Goal: Information Seeking & Learning: Learn about a topic

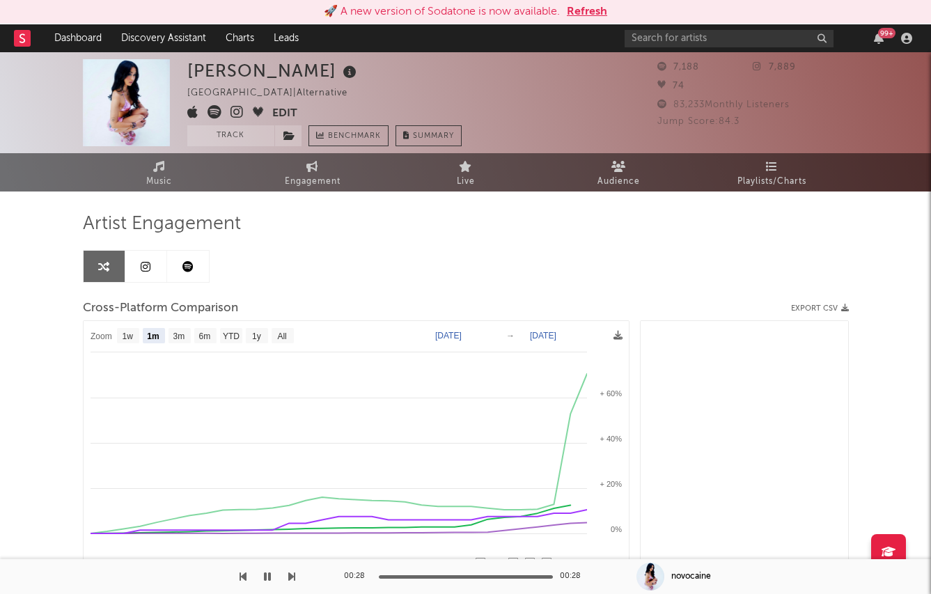
select select "1m"
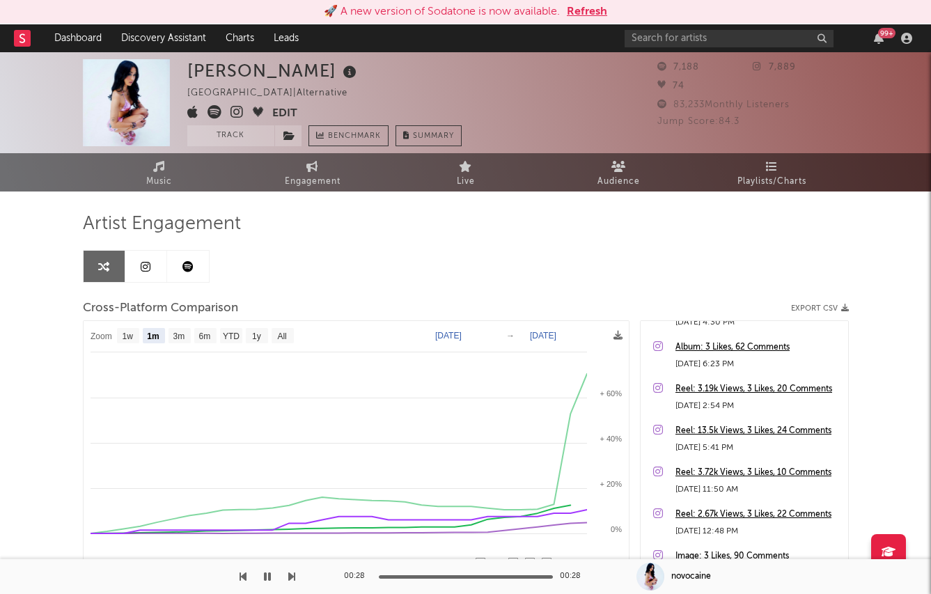
click at [575, 1] on div "🚀 A new version of Sodatone is now available. Refresh" at bounding box center [465, 12] width 931 height 24
click at [575, 3] on button "Refresh" at bounding box center [587, 11] width 40 height 17
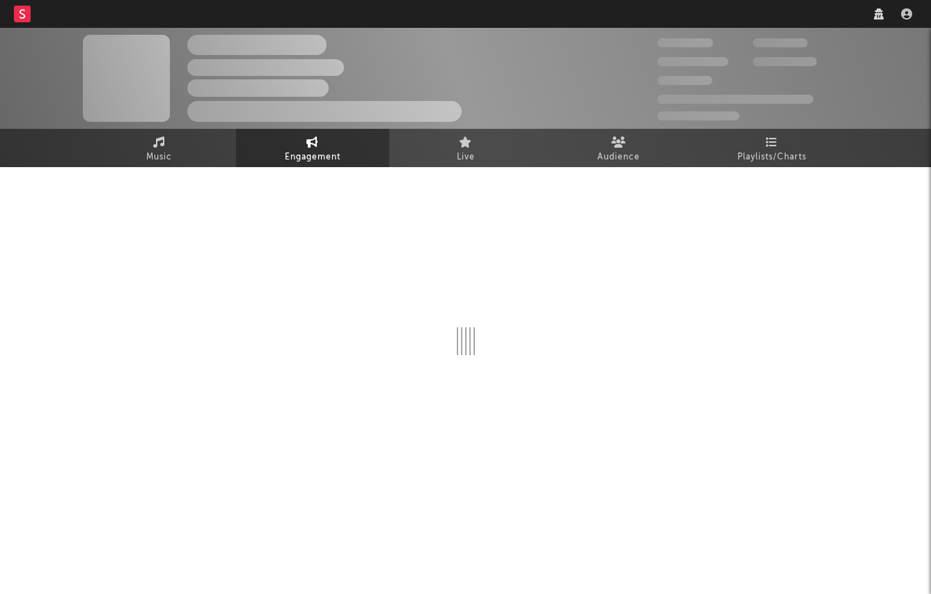
select select "1w"
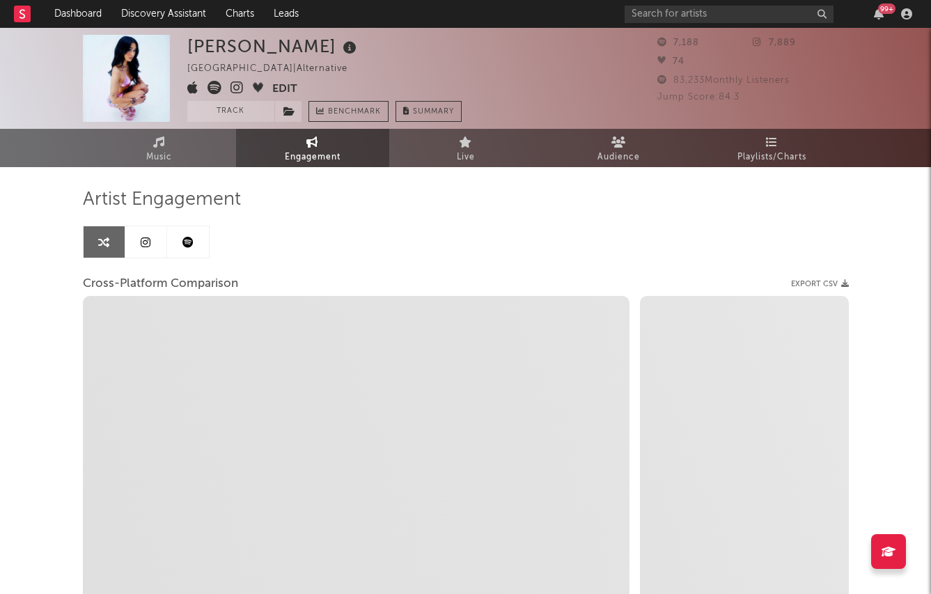
select select "1m"
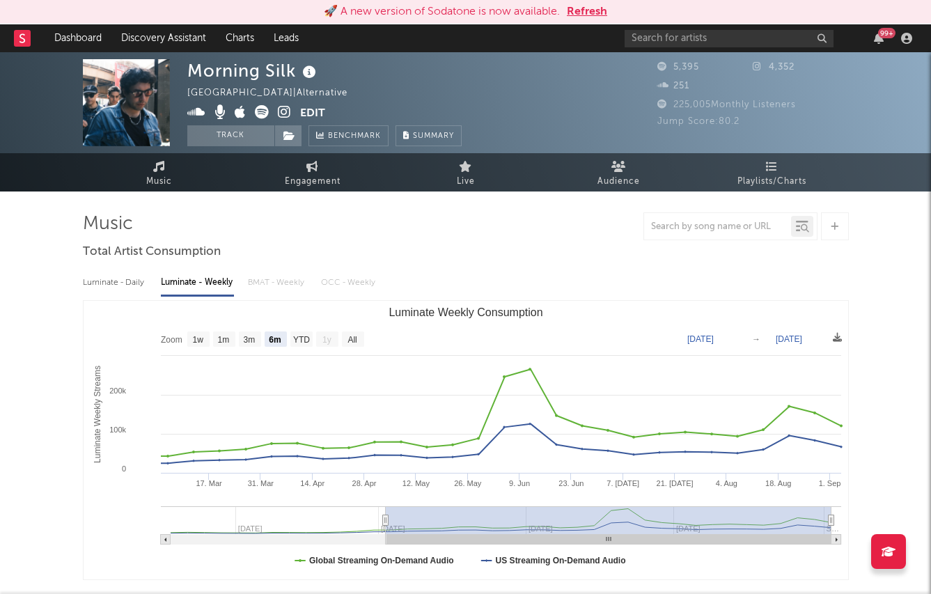
select select "6m"
click at [583, 26] on nav "Dashboard Discovery Assistant Charts Leads 99 +" at bounding box center [465, 38] width 931 height 28
click at [583, 20] on div "🚀 A new version of Sodatone is now available. Refresh" at bounding box center [465, 12] width 931 height 24
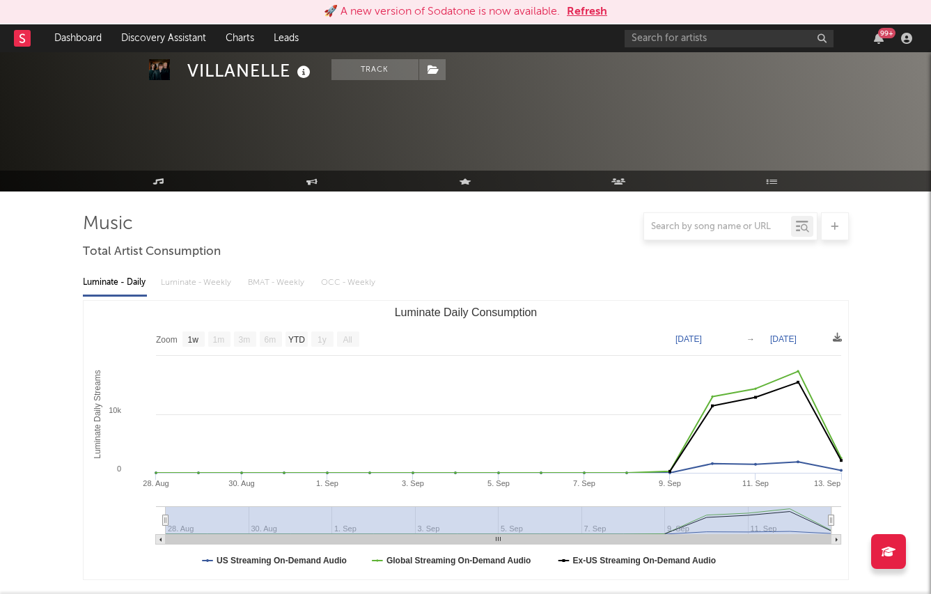
select select "1w"
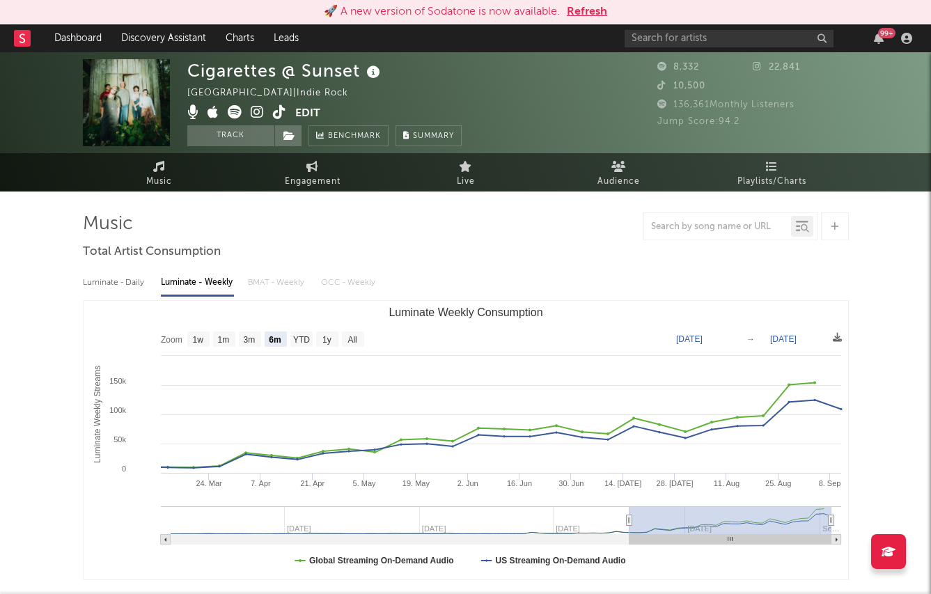
select select "6m"
click at [590, 14] on button "Refresh" at bounding box center [587, 11] width 40 height 17
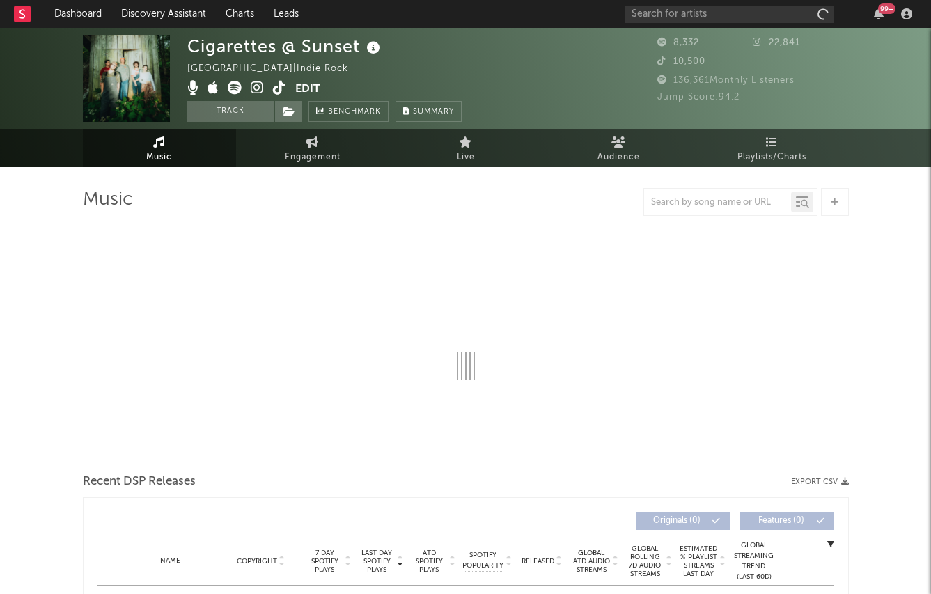
select select "1w"
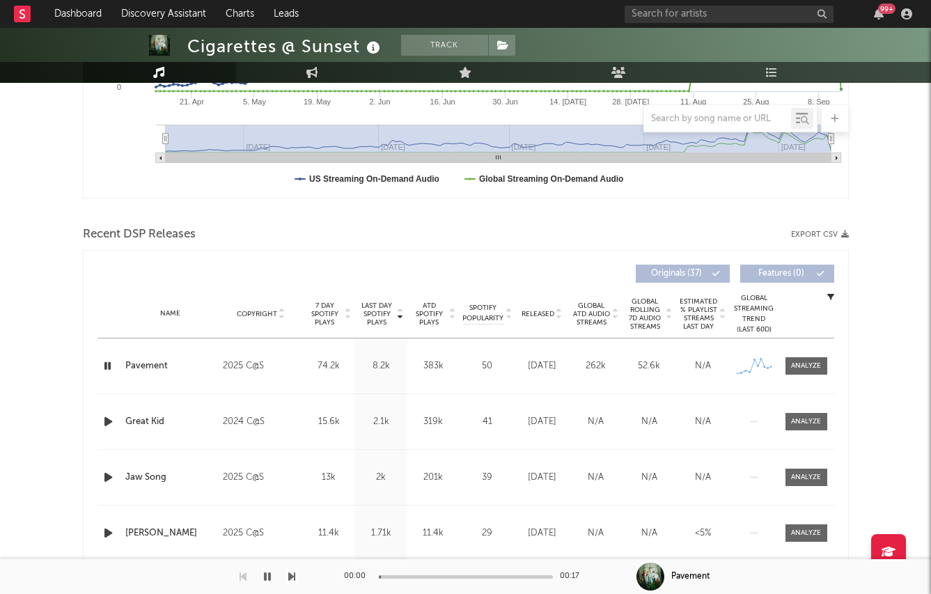
scroll to position [390, 0]
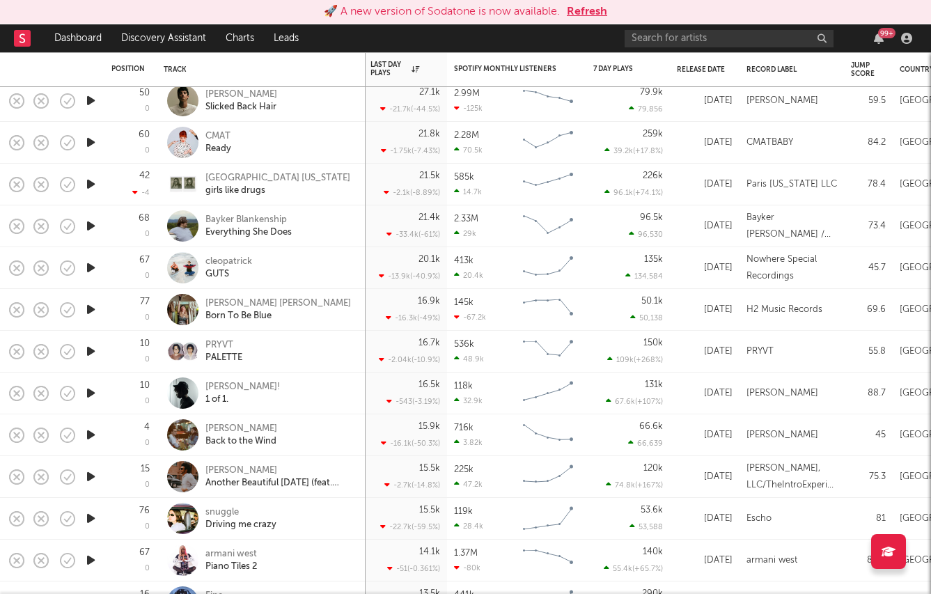
click at [583, 16] on button "Refresh" at bounding box center [587, 11] width 40 height 17
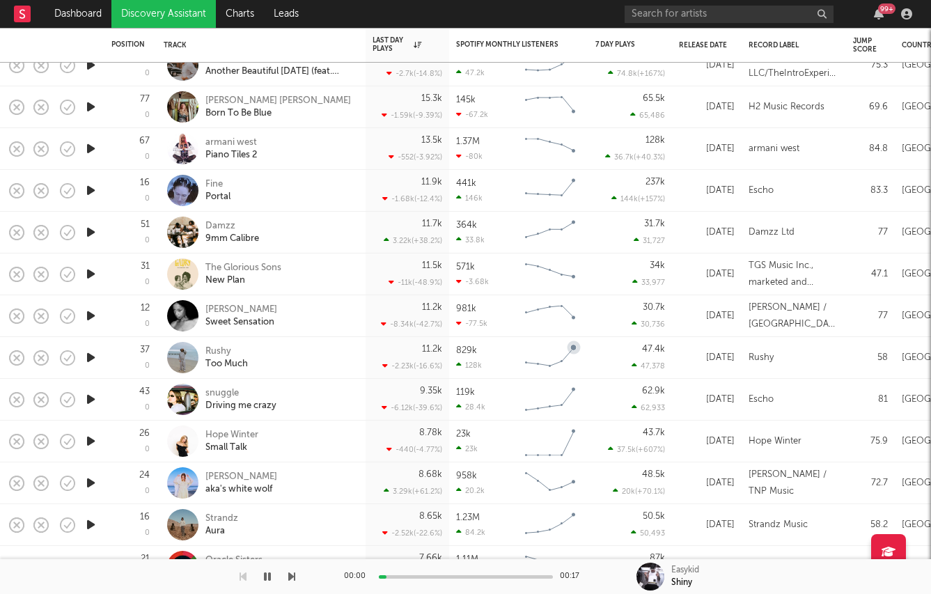
click at [95, 356] on icon "button" at bounding box center [91, 357] width 15 height 17
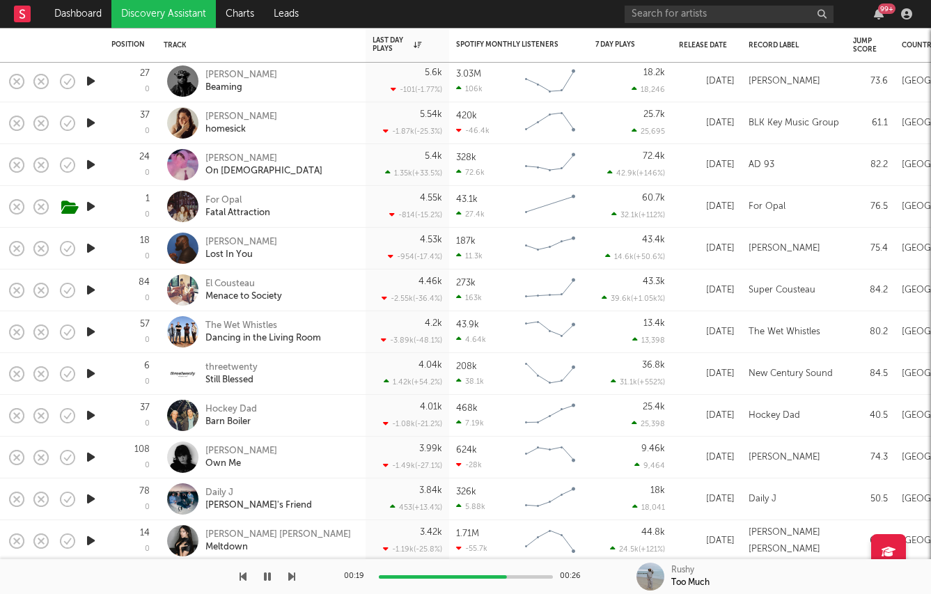
click at [95, 329] on icon "button" at bounding box center [91, 331] width 15 height 17
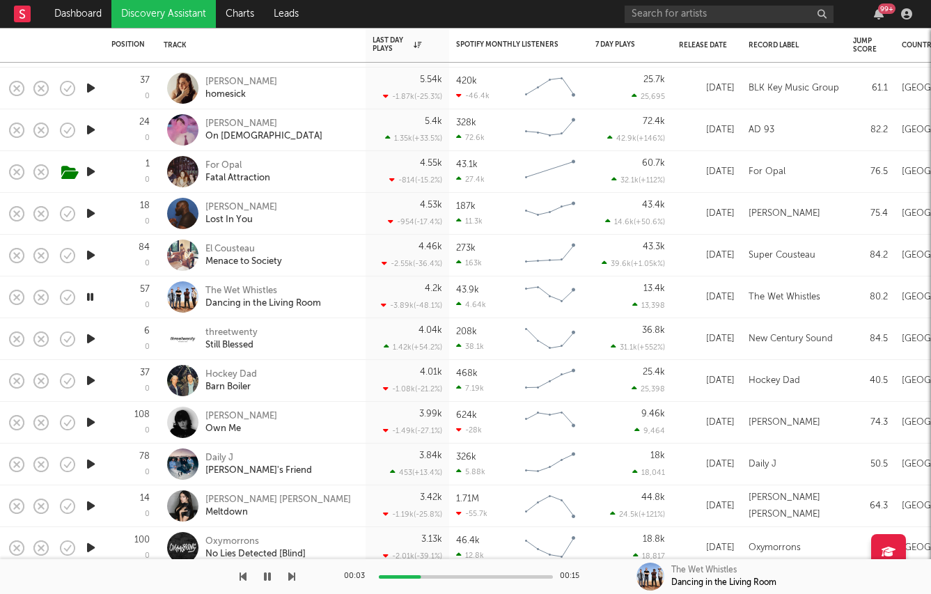
click at [95, 252] on icon "button" at bounding box center [91, 254] width 15 height 17
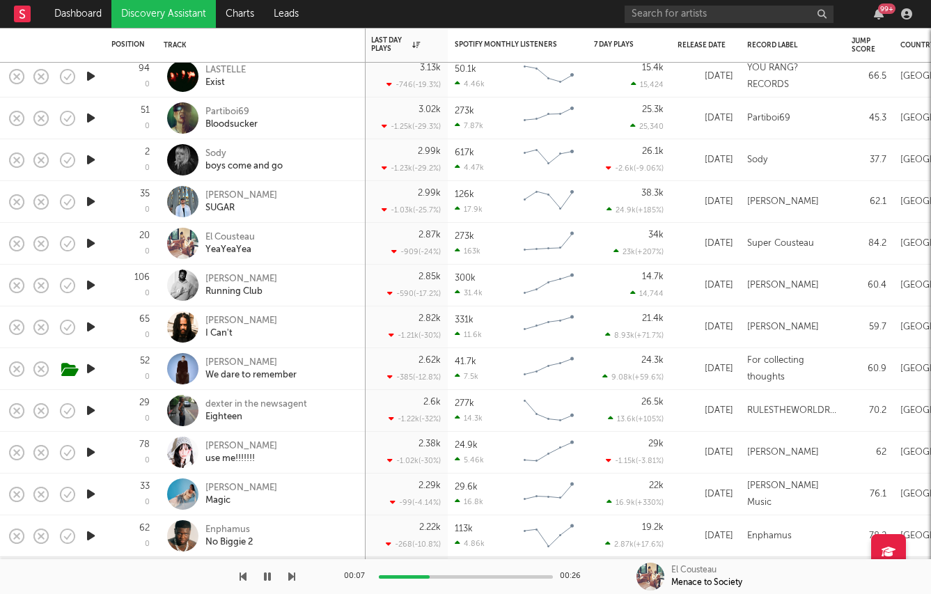
click at [98, 448] on div at bounding box center [91, 453] width 28 height 42
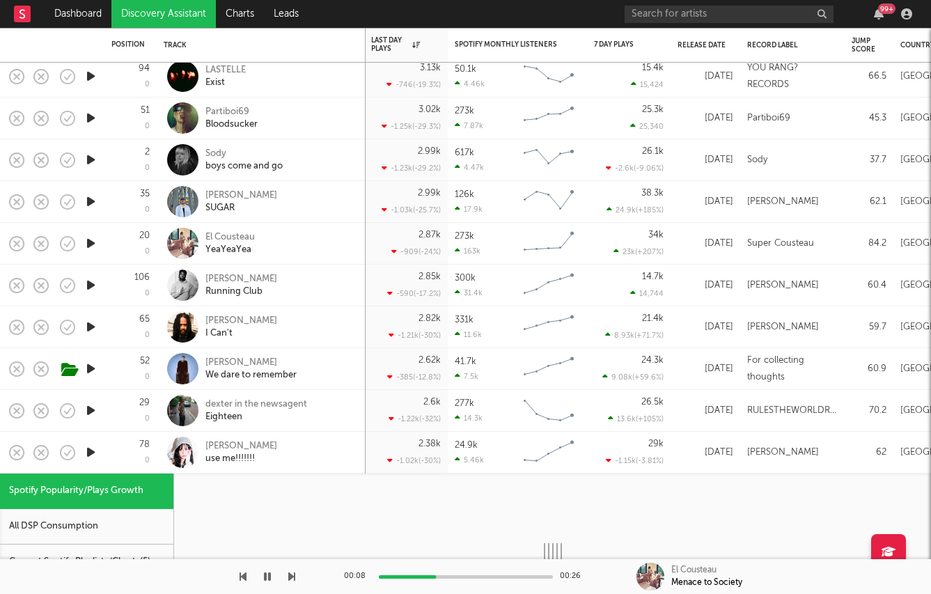
click at [105, 449] on div "78 0" at bounding box center [130, 453] width 52 height 42
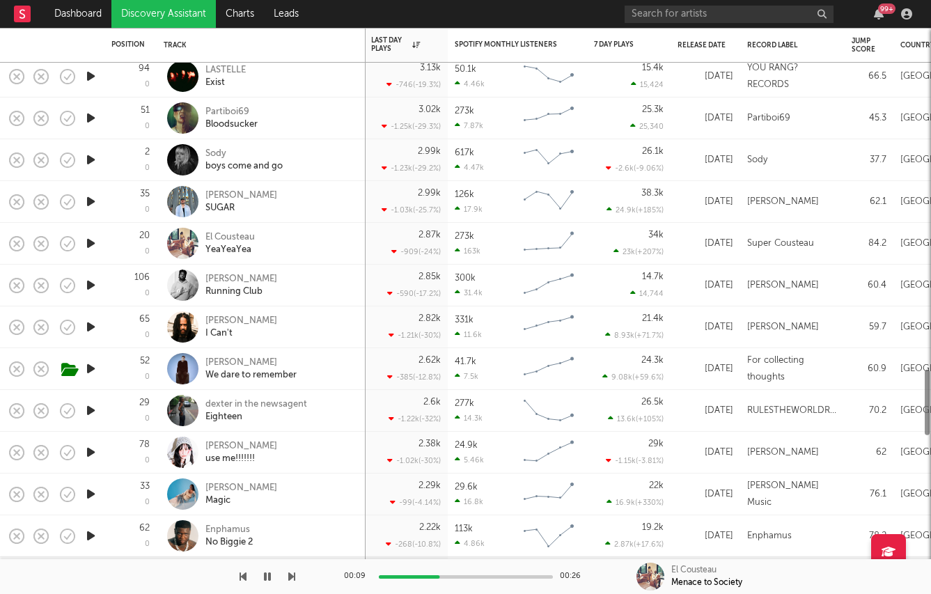
click at [94, 449] on icon "button" at bounding box center [91, 451] width 15 height 17
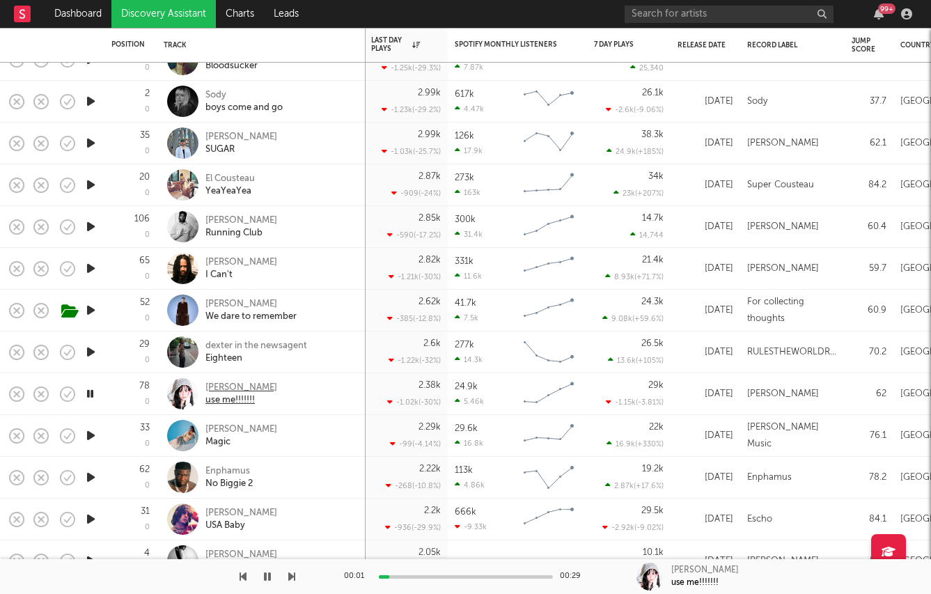
click at [239, 389] on div "Olga Myko" at bounding box center [241, 388] width 72 height 13
click at [97, 433] on icon "button" at bounding box center [91, 435] width 15 height 17
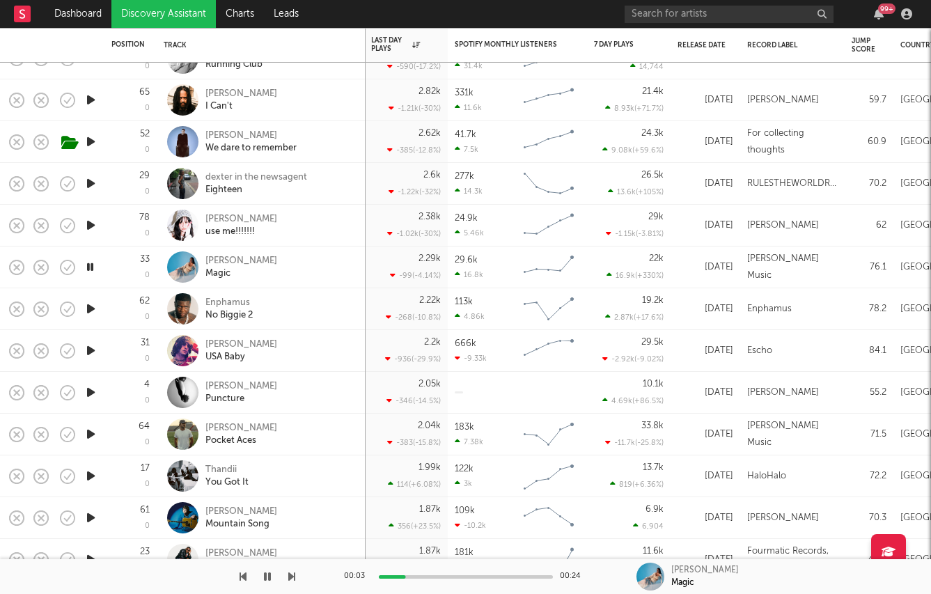
click at [87, 477] on icon "button" at bounding box center [91, 475] width 15 height 17
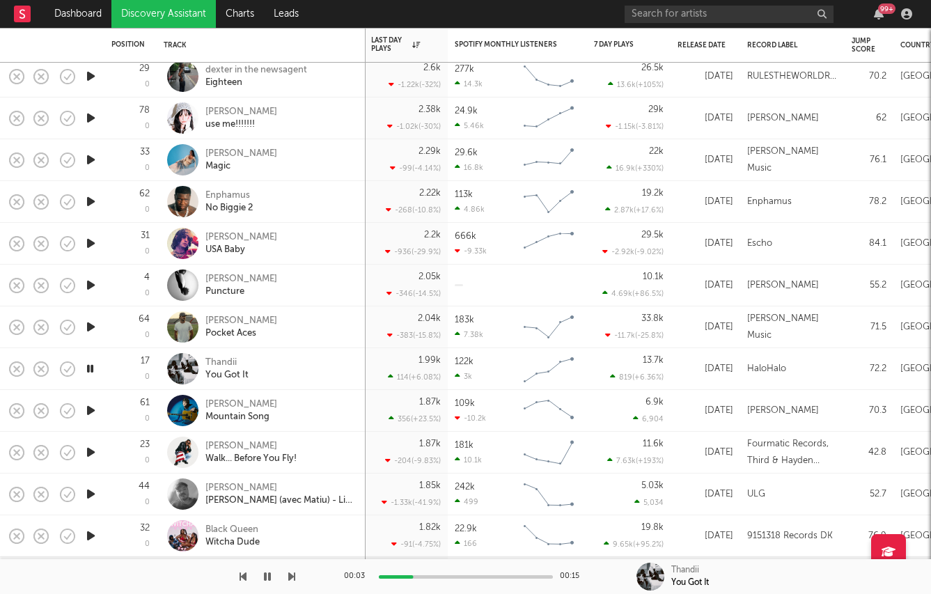
click at [88, 455] on icon "button" at bounding box center [91, 451] width 15 height 17
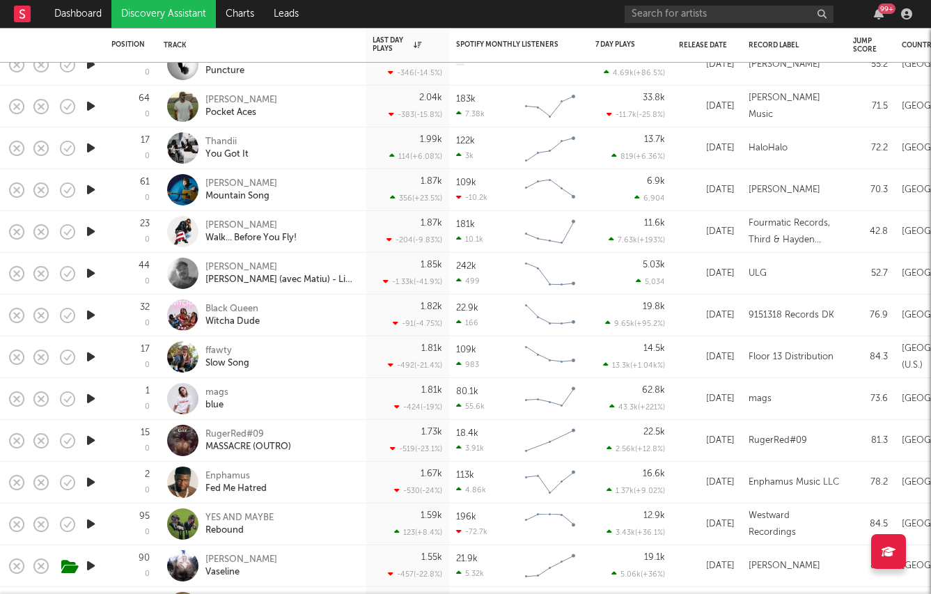
click at [88, 400] on icon "button" at bounding box center [91, 398] width 15 height 17
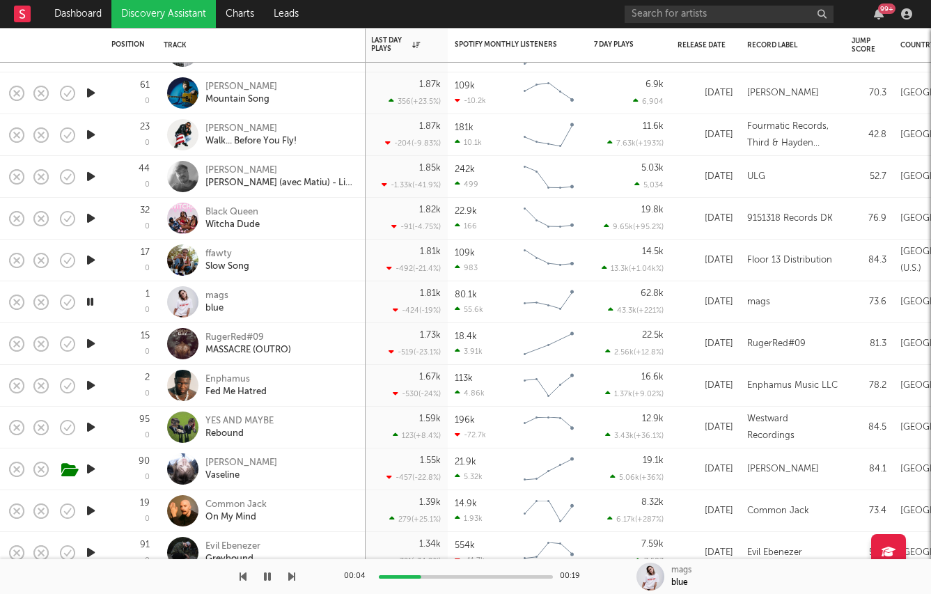
click at [84, 465] on icon "button" at bounding box center [91, 468] width 15 height 17
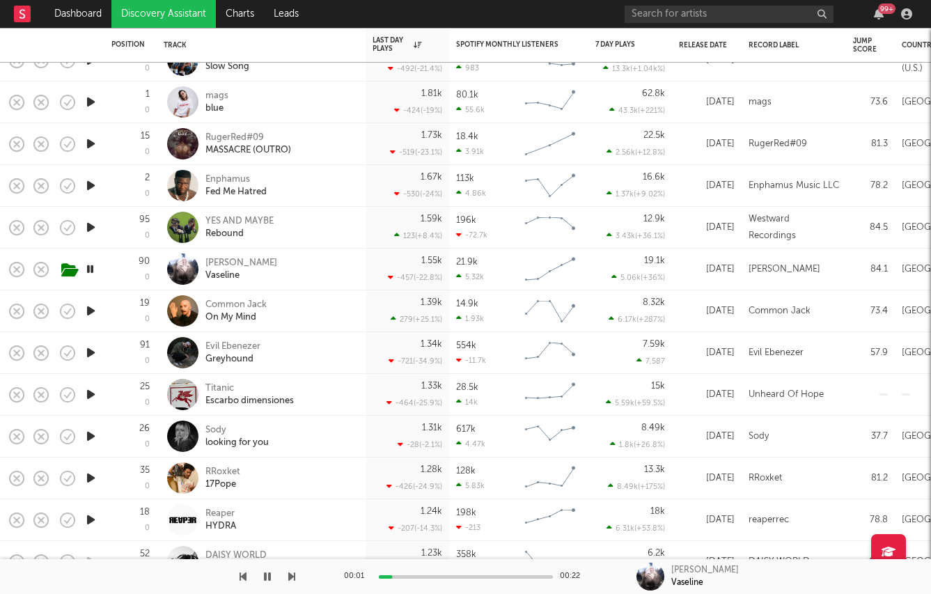
click at [86, 437] on icon "button" at bounding box center [91, 435] width 15 height 17
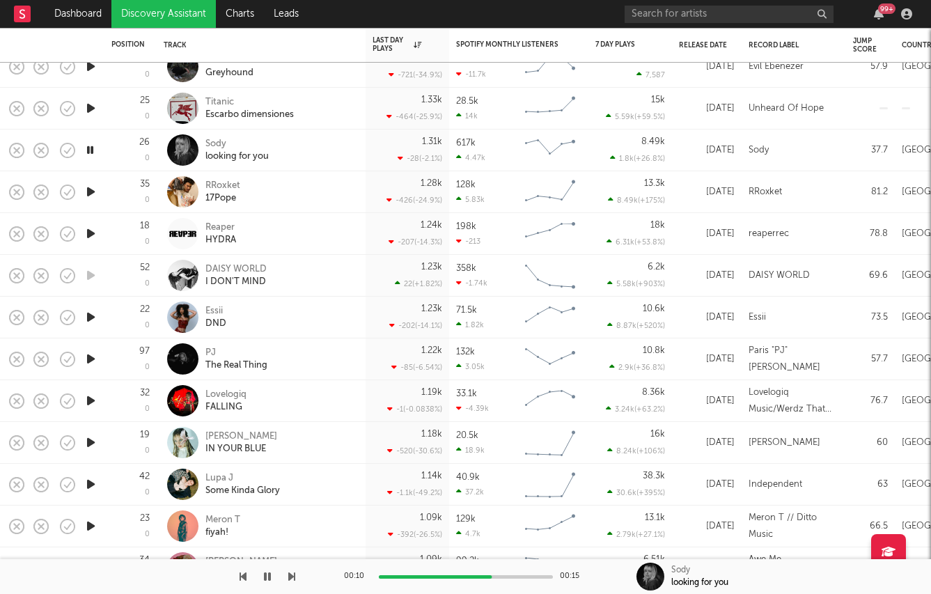
click at [90, 439] on icon "button" at bounding box center [91, 442] width 15 height 17
click at [226, 436] on div "[PERSON_NAME]" at bounding box center [241, 436] width 72 height 13
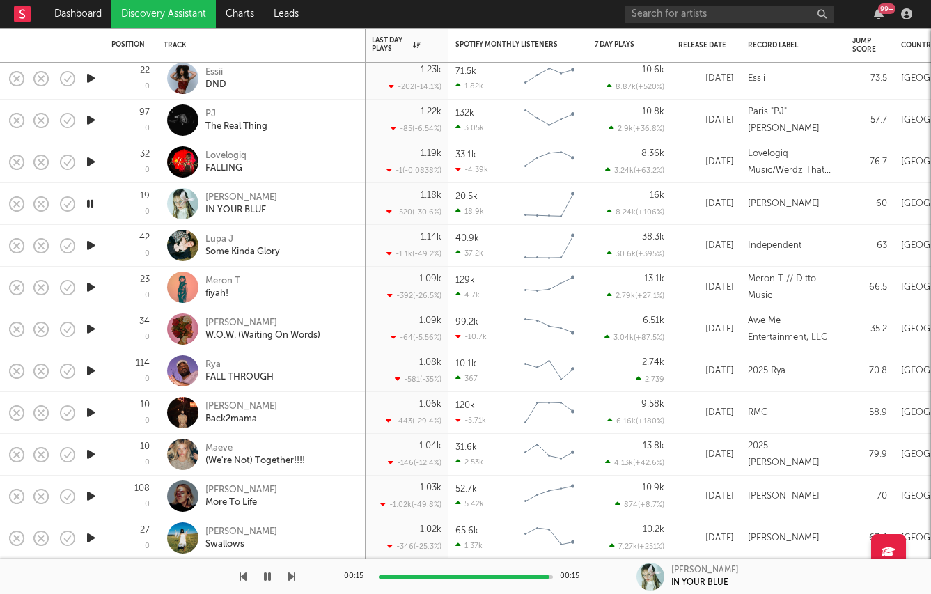
click at [93, 496] on icon "button" at bounding box center [91, 495] width 15 height 17
click at [95, 531] on icon "button" at bounding box center [91, 537] width 15 height 17
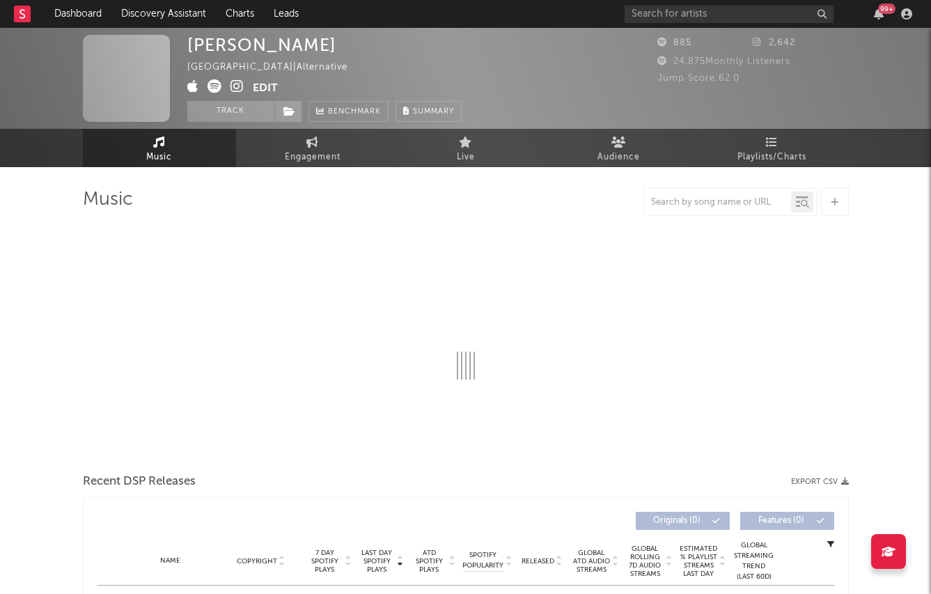
select select "1w"
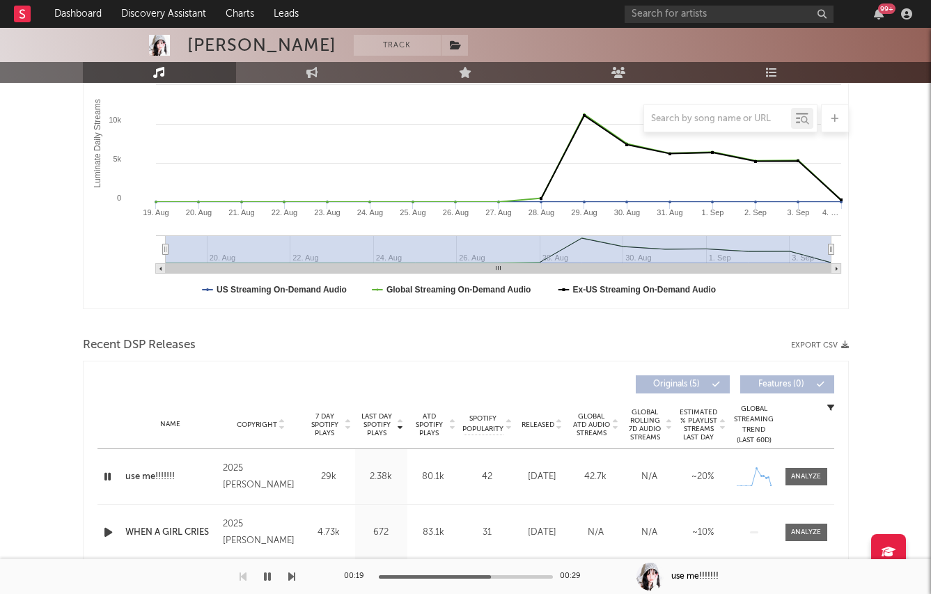
scroll to position [14, 0]
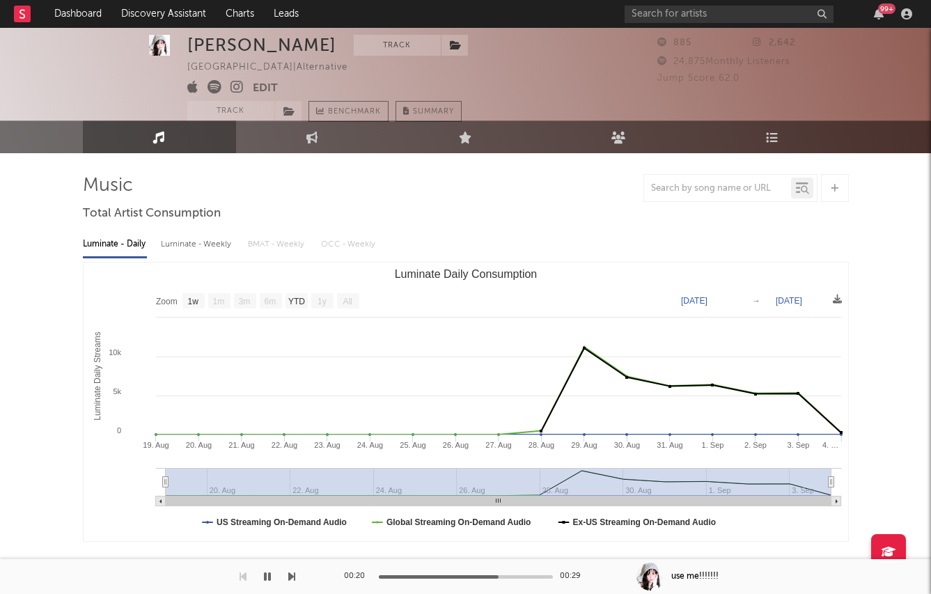
click at [171, 248] on div "Luminate - Weekly" at bounding box center [197, 245] width 73 height 24
select select "1w"
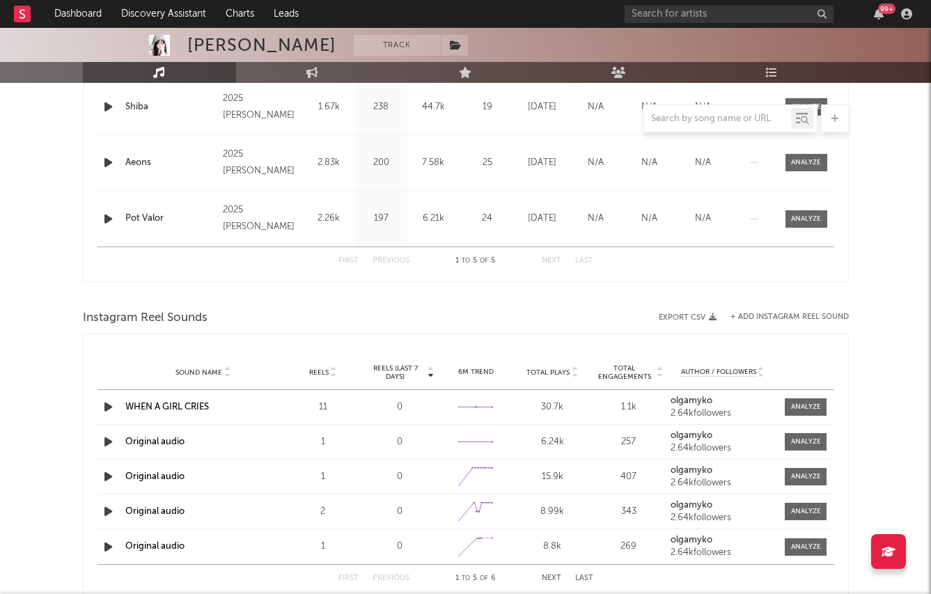
scroll to position [731, 0]
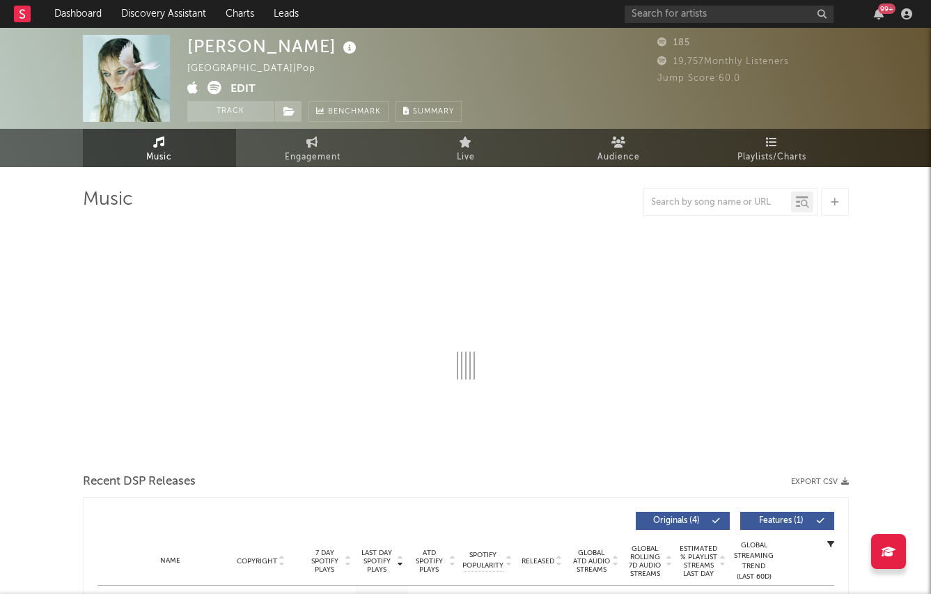
select select "1w"
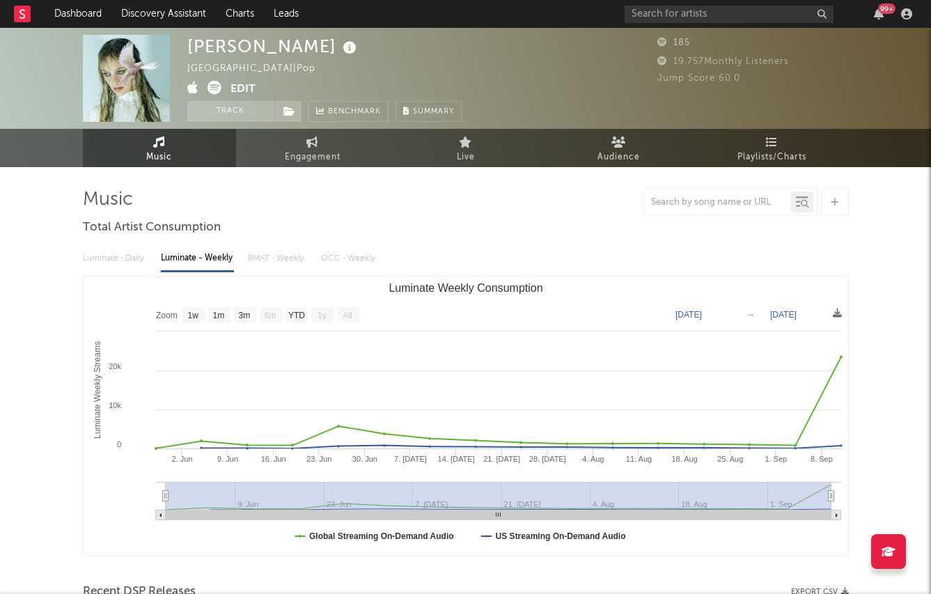
scroll to position [482, 0]
